Goal: Navigation & Orientation: Understand site structure

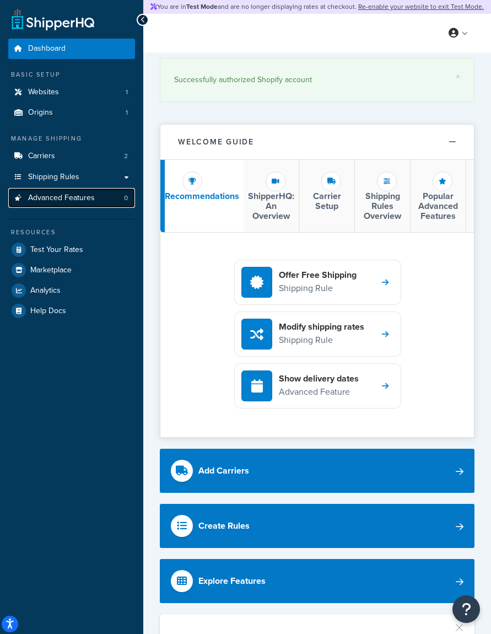
click at [88, 190] on link "Advanced Features 0" at bounding box center [71, 198] width 127 height 20
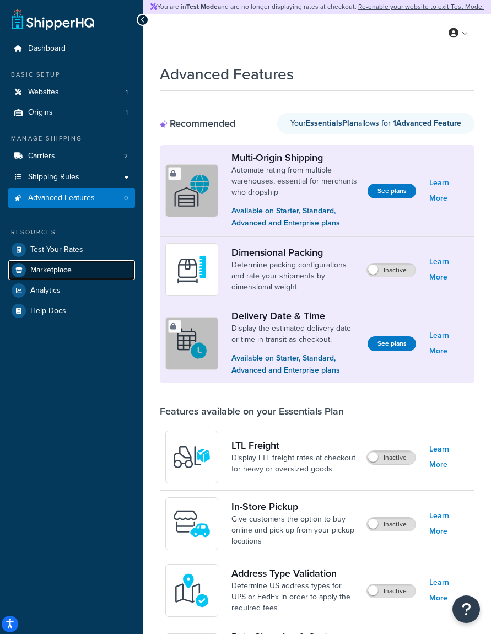
click at [107, 263] on link "Marketplace" at bounding box center [71, 270] width 127 height 20
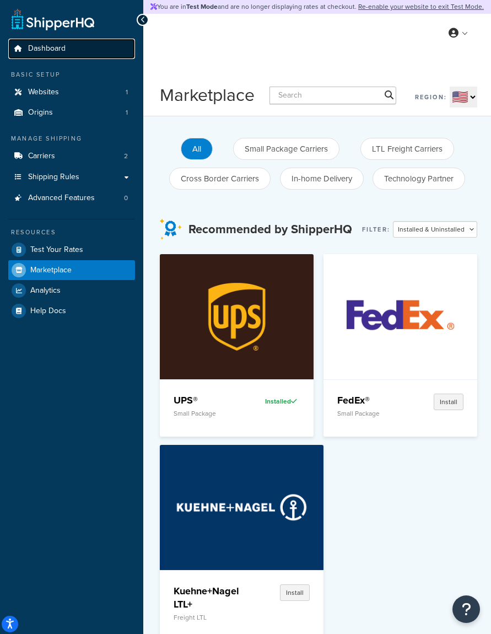
click at [94, 55] on link "Dashboard" at bounding box center [71, 49] width 127 height 20
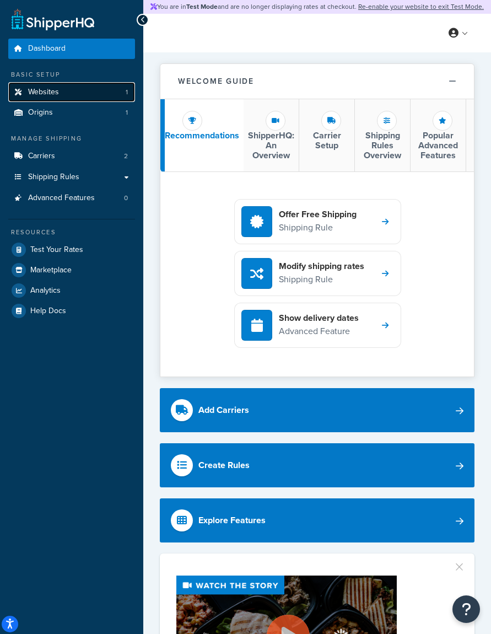
click at [84, 94] on link "Websites 1" at bounding box center [71, 92] width 127 height 20
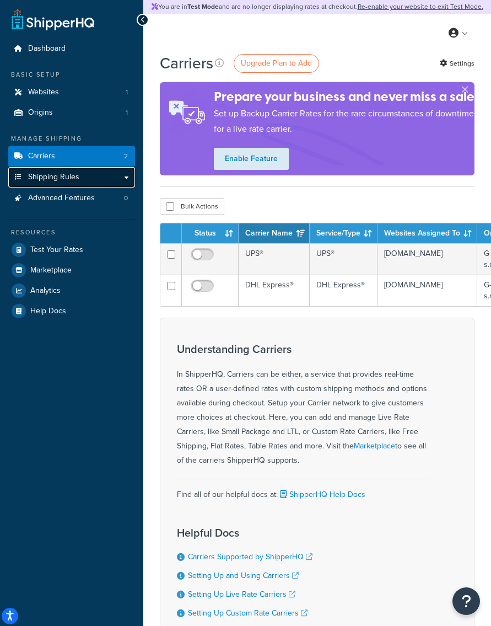
click at [84, 169] on link "Shipping Rules" at bounding box center [71, 177] width 127 height 20
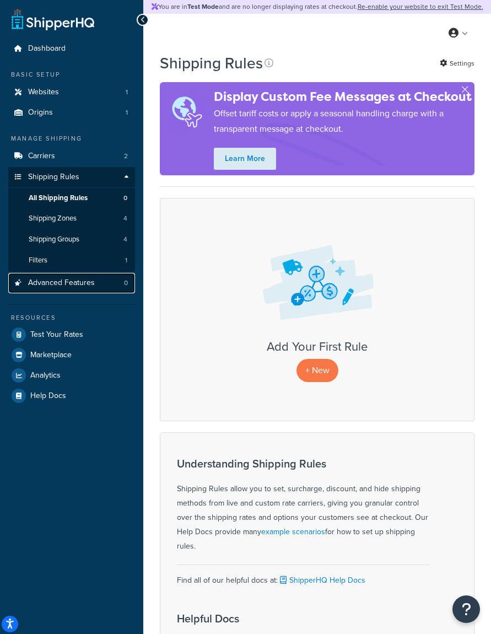
click at [101, 284] on link "Advanced Features 0" at bounding box center [71, 283] width 127 height 20
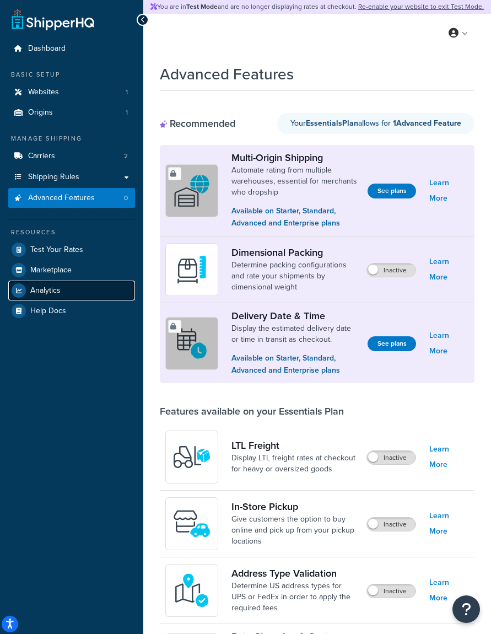
click at [100, 290] on link "Analytics" at bounding box center [71, 291] width 127 height 20
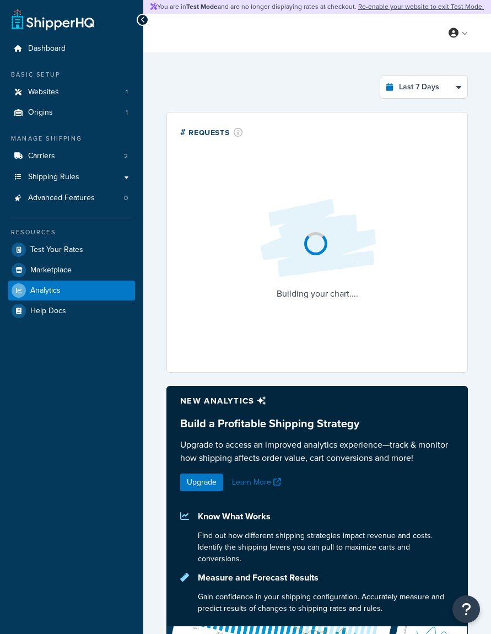
select select "last_7_days"
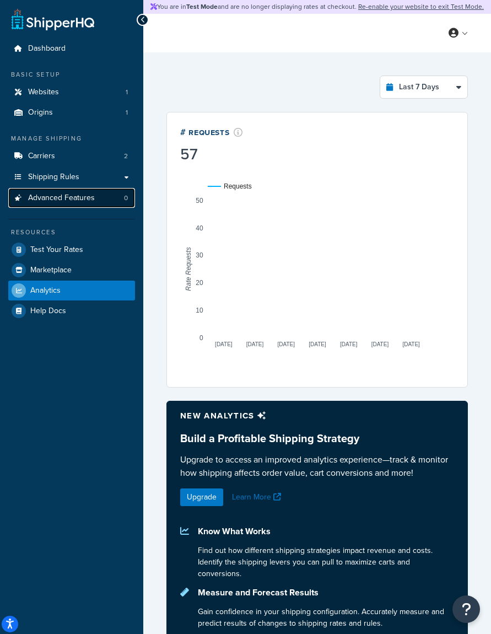
click at [90, 201] on span "Advanced Features" at bounding box center [61, 198] width 67 height 9
